Goal: Obtain resource: Download file/media

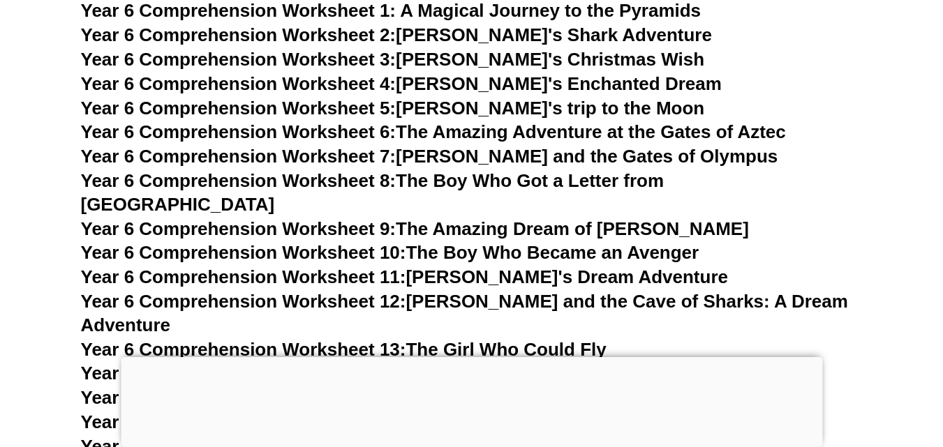
scroll to position [7797, 0]
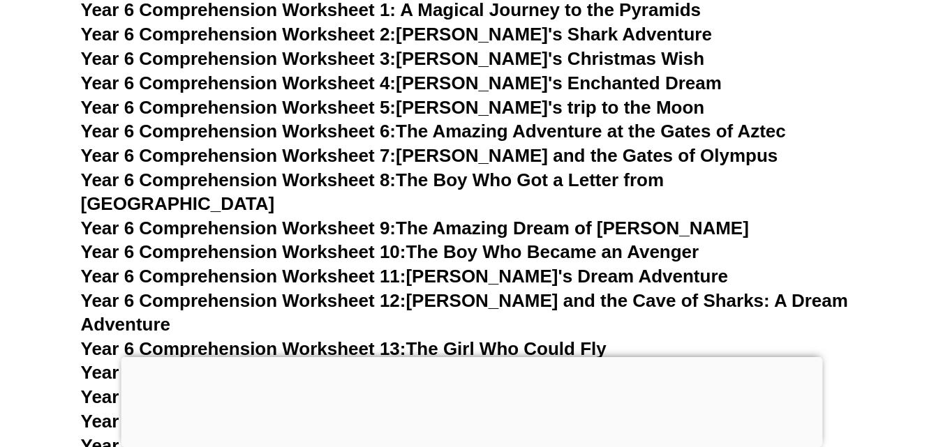
click at [528, 177] on link "Year 6 Comprehension Worksheet 8: The Boy Who Got a Letter from Hogwarts" at bounding box center [372, 192] width 583 height 45
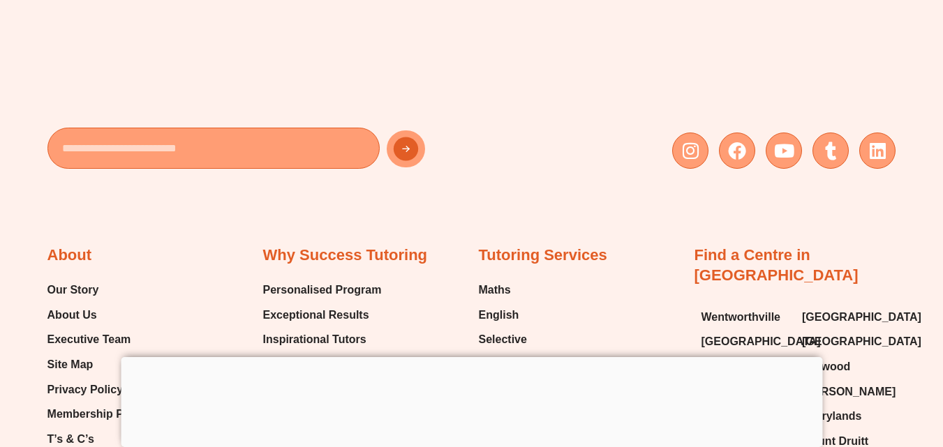
scroll to position [7735, 0]
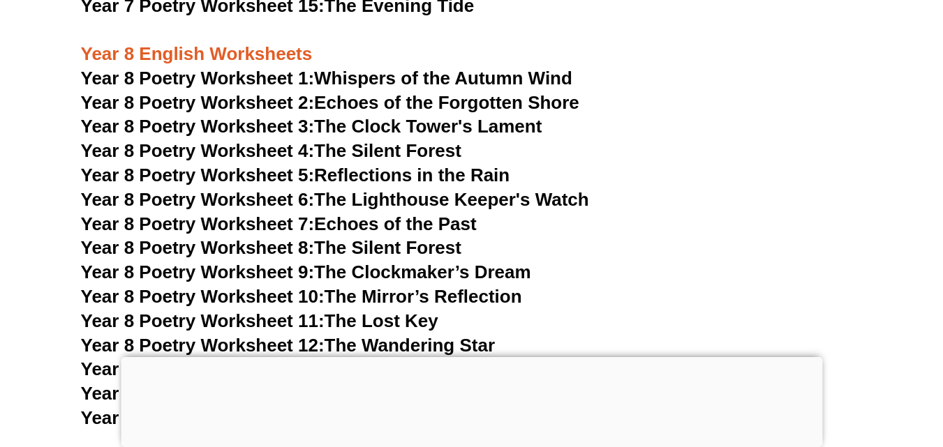
scroll to position [9212, 0]
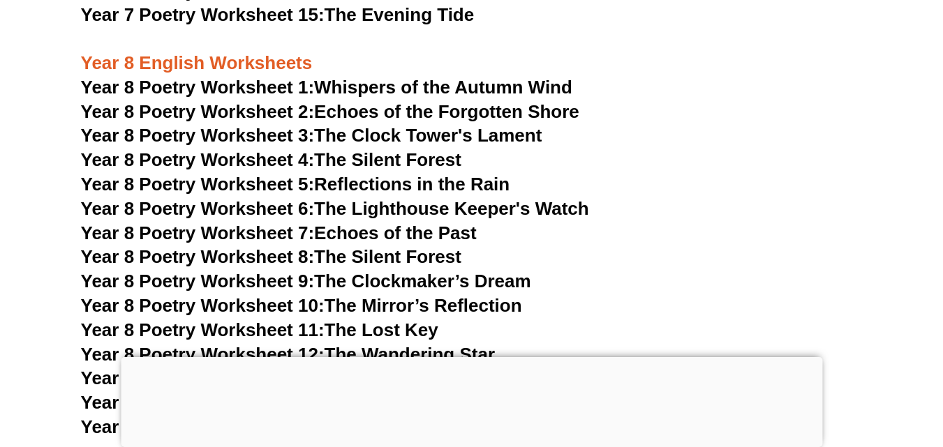
click at [378, 174] on link "Year 8 Poetry Worksheet 5: Reflections in the Rain" at bounding box center [295, 184] width 429 height 21
